Goal: Task Accomplishment & Management: Manage account settings

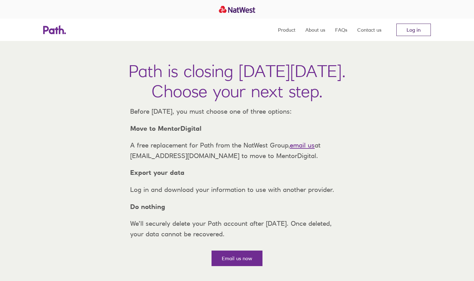
click at [410, 34] on link "Log in" at bounding box center [413, 30] width 34 height 12
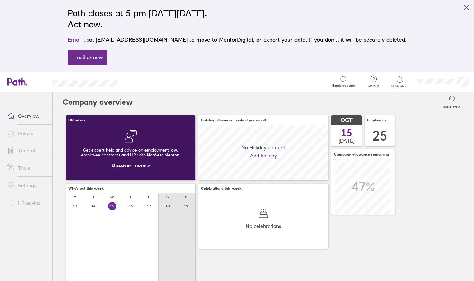
scroll to position [55, 130]
click at [37, 154] on link "Time off" at bounding box center [27, 150] width 50 height 12
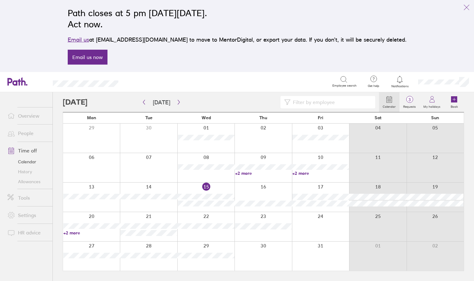
click at [76, 233] on link "+2 more" at bounding box center [91, 233] width 57 height 6
click at [465, 9] on icon "link" at bounding box center [466, 7] width 7 height 7
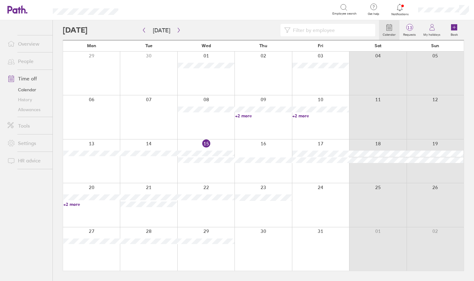
click at [75, 205] on link "+2 more" at bounding box center [91, 205] width 57 height 6
click at [78, 202] on link "+2 more" at bounding box center [91, 205] width 57 height 6
click at [75, 203] on link "+2 more" at bounding box center [91, 205] width 57 height 6
click at [160, 184] on div at bounding box center [148, 204] width 57 height 43
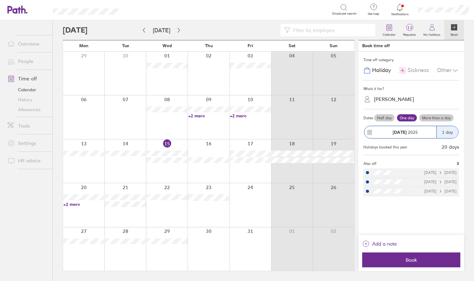
click at [74, 205] on link "+2 more" at bounding box center [83, 205] width 41 height 6
click at [376, 203] on div "Time off category Holiday Sickness Other Who's it for? Hannah Hawkins Dates Hal…" at bounding box center [411, 144] width 106 height 184
click at [401, 11] on icon at bounding box center [399, 7] width 7 height 7
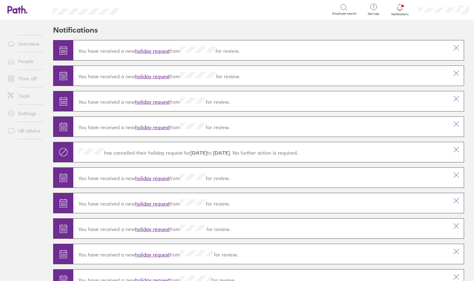
click at [32, 43] on link "Overview" at bounding box center [27, 44] width 50 height 12
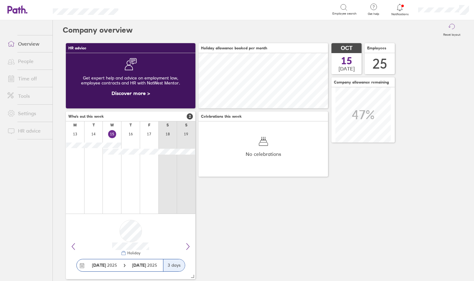
scroll to position [55, 130]
click at [403, 10] on icon at bounding box center [399, 7] width 7 height 7
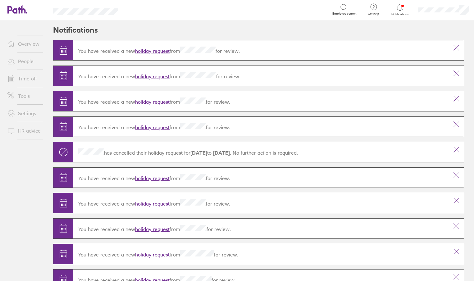
click at [403, 10] on icon at bounding box center [399, 7] width 7 height 7
click at [156, 52] on link "holiday request" at bounding box center [152, 51] width 34 height 6
